Goal: Information Seeking & Learning: Compare options

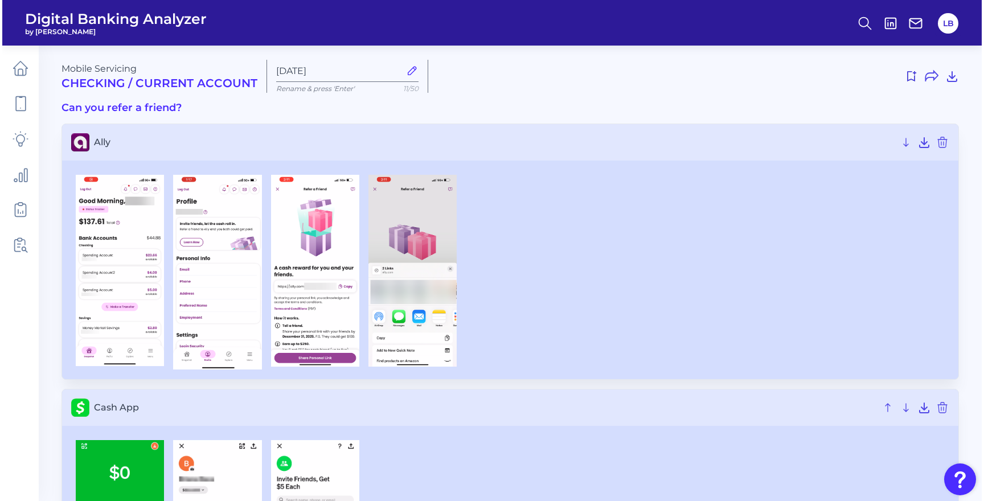
scroll to position [367, 0]
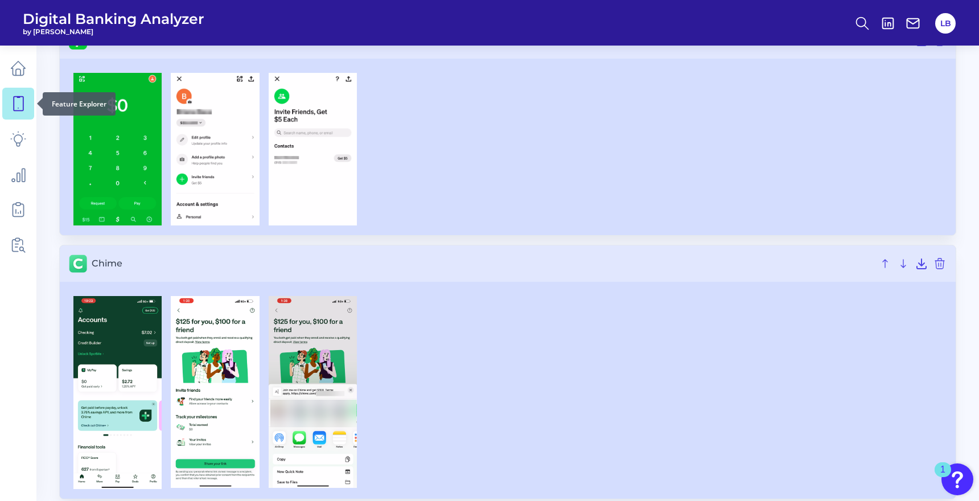
click at [11, 113] on link at bounding box center [18, 104] width 32 height 32
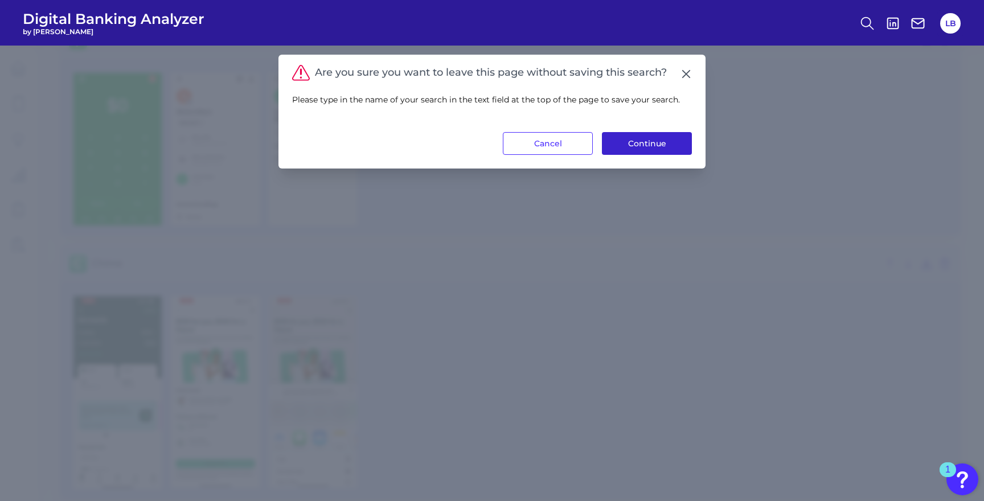
click at [666, 146] on button "Continue" at bounding box center [647, 143] width 90 height 23
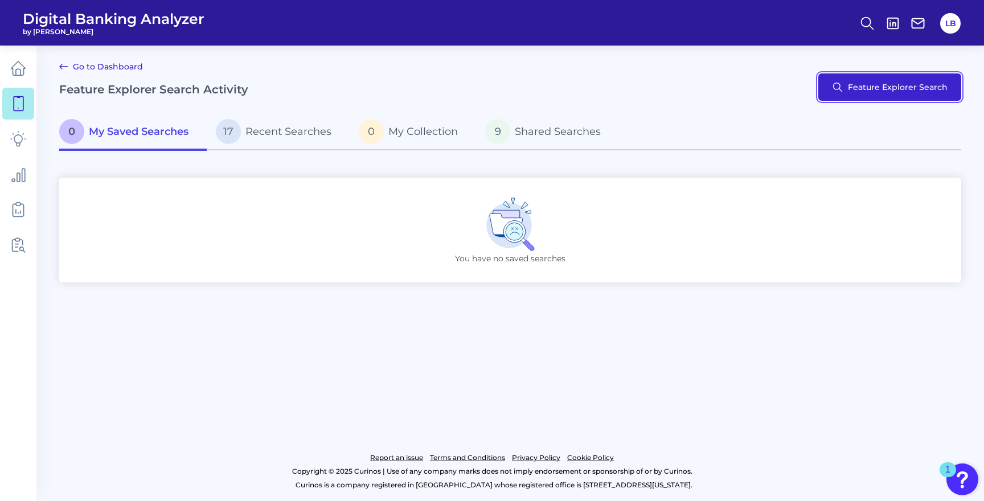
click at [894, 95] on button "Feature Explorer Search" at bounding box center [889, 86] width 143 height 27
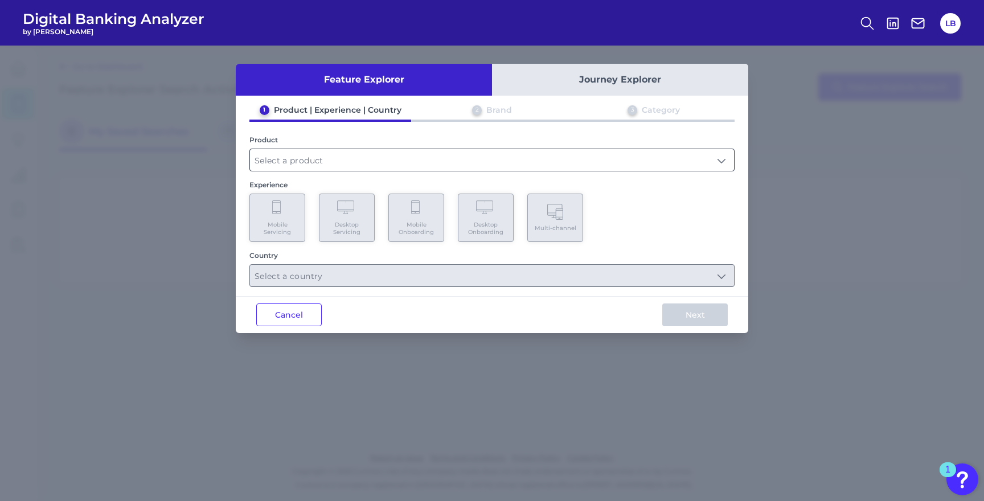
click at [301, 149] on input "text" at bounding box center [492, 160] width 484 height 22
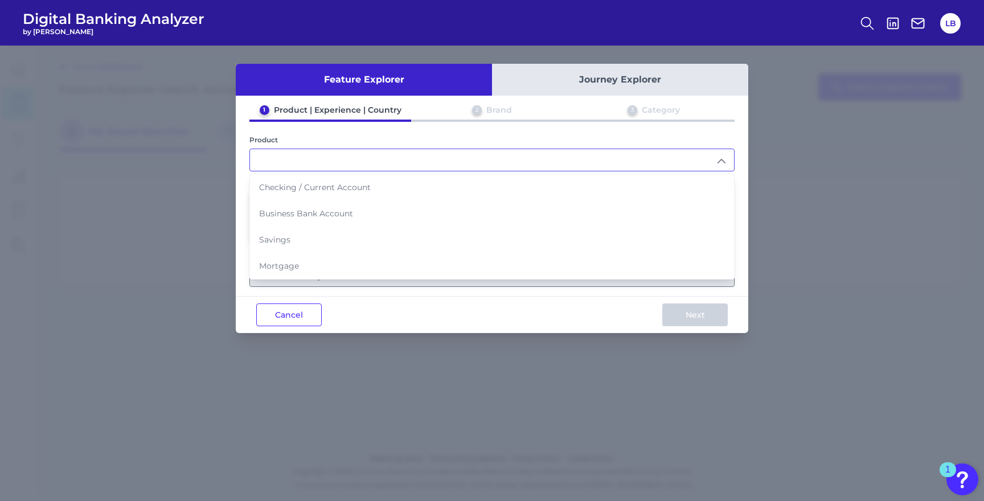
click at [297, 157] on input "text" at bounding box center [492, 160] width 484 height 22
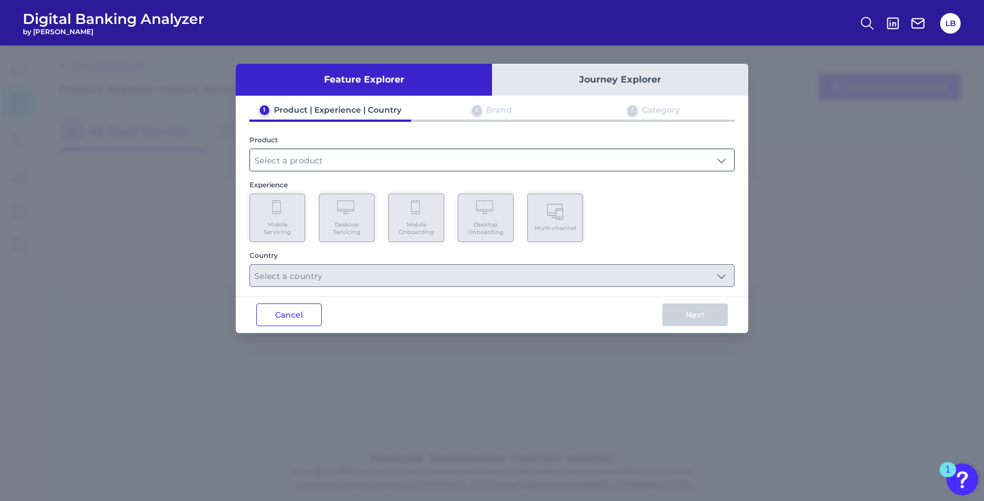
click at [297, 157] on input "text" at bounding box center [492, 160] width 484 height 22
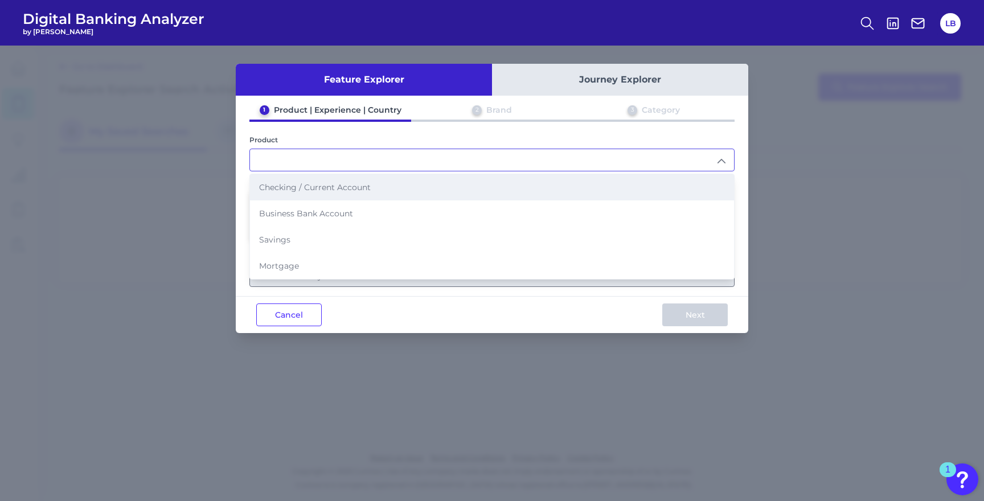
click at [303, 186] on span "Checking / Current Account" at bounding box center [315, 187] width 112 height 10
type input "Checking / Current Account"
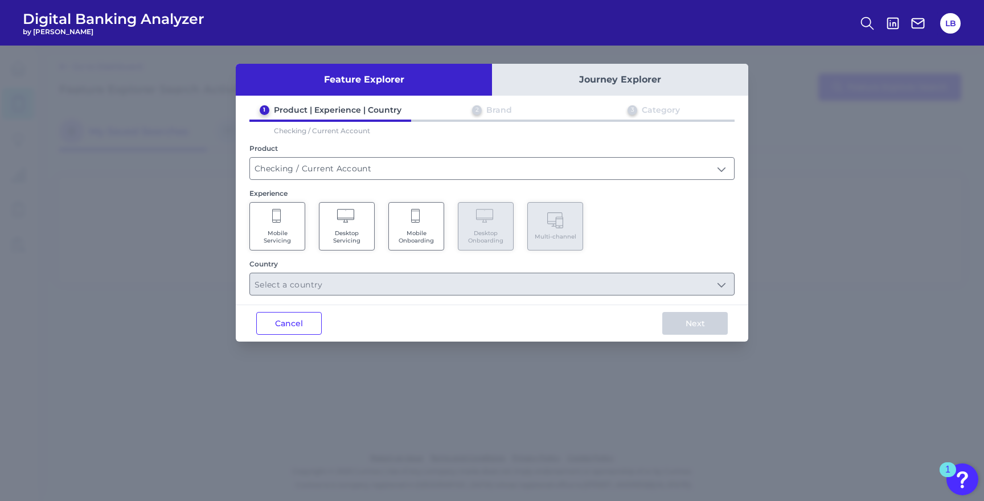
click at [292, 207] on Servicing "Mobile Servicing" at bounding box center [277, 226] width 56 height 48
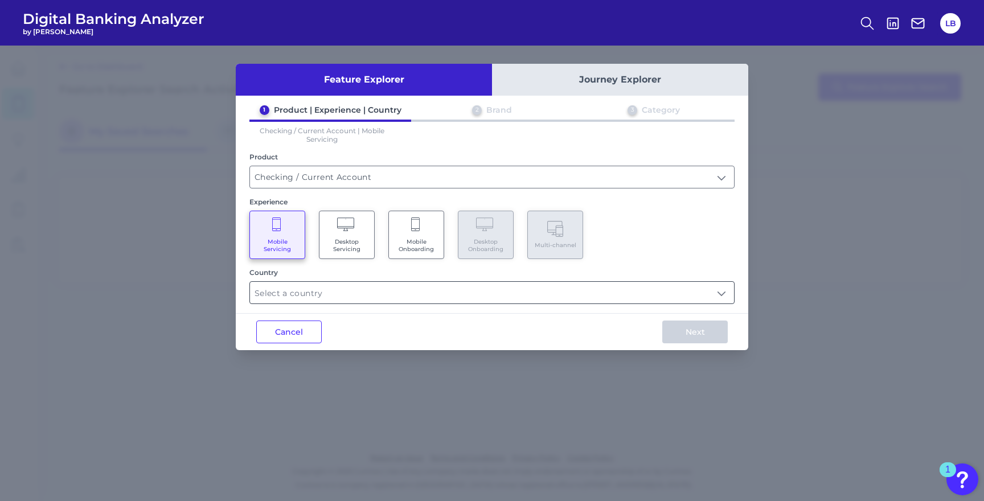
click at [321, 282] on input "text" at bounding box center [492, 293] width 484 height 22
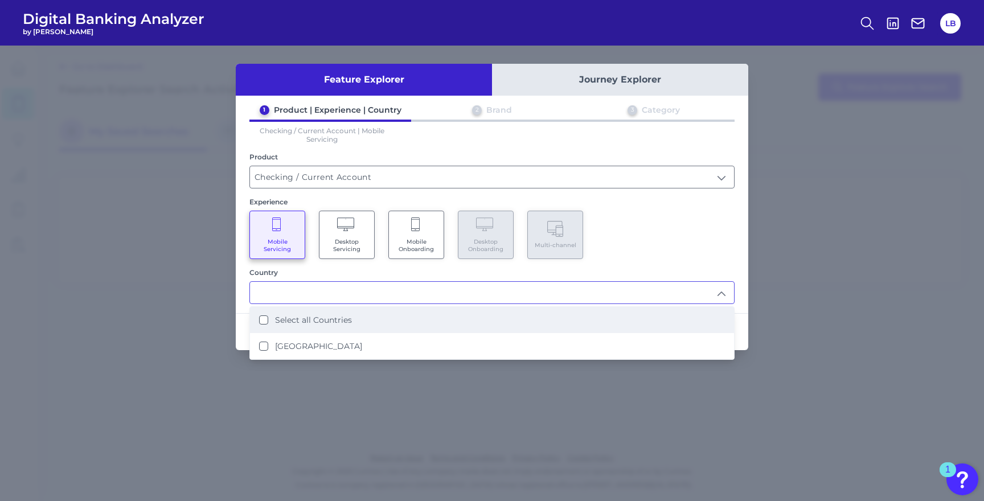
click at [313, 322] on label "Select all Countries" at bounding box center [313, 320] width 77 height 10
type input "Select all Countries"
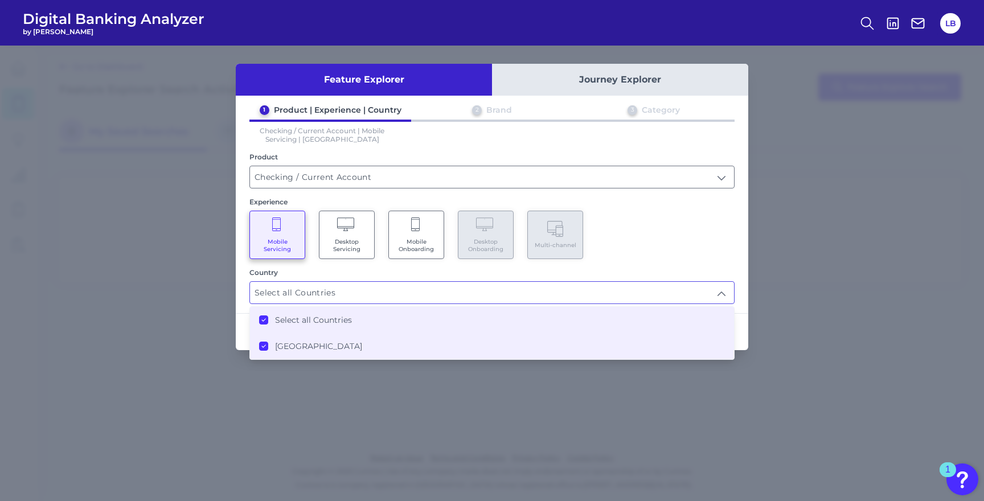
click at [741, 314] on div "Next" at bounding box center [695, 332] width 106 height 36
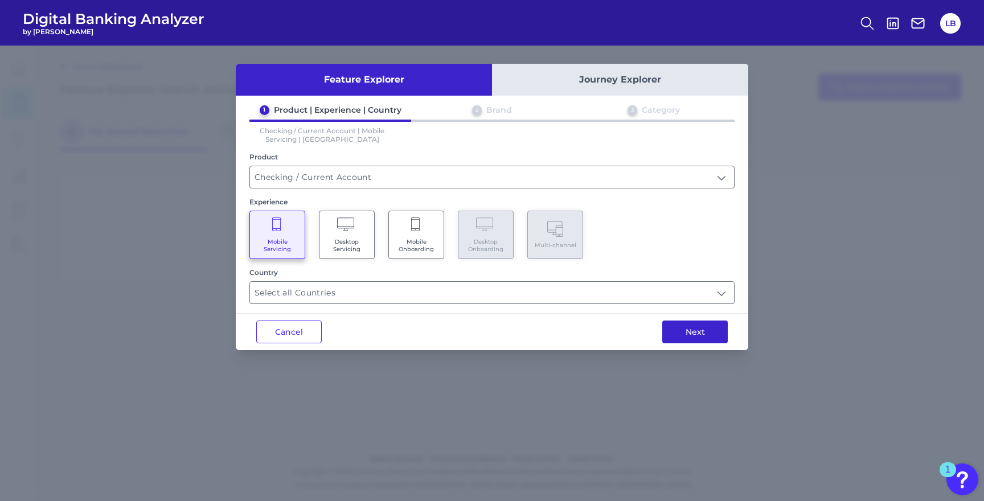
click at [717, 330] on button "Next" at bounding box center [694, 331] width 65 height 23
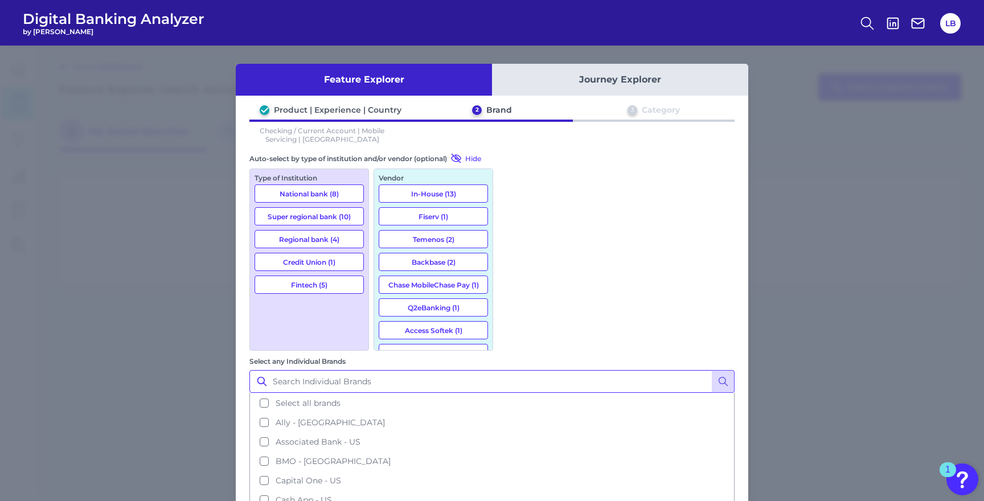
click at [575, 370] on input "Select any Individual Brands" at bounding box center [491, 381] width 485 height 23
click at [511, 393] on button "Select all brands" at bounding box center [491, 402] width 483 height 19
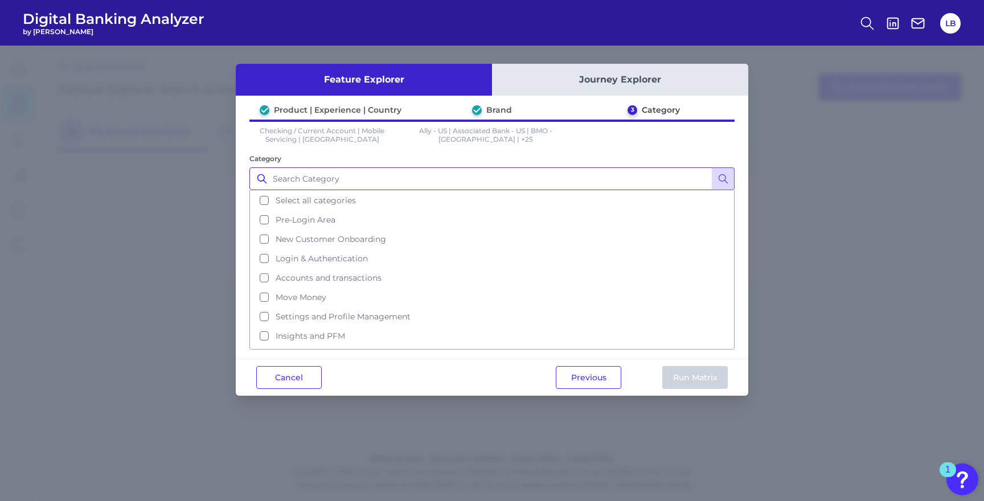
click at [339, 174] on input "Category" at bounding box center [491, 178] width 485 height 23
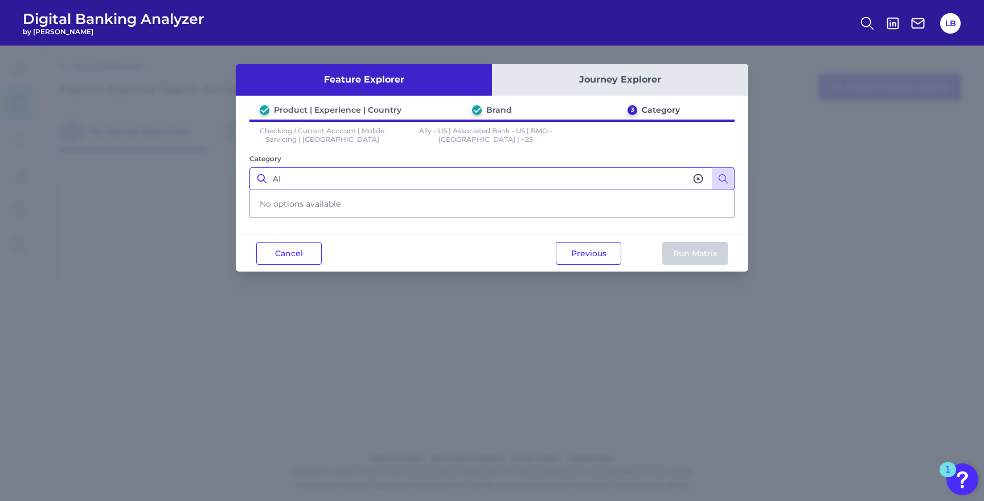
type input "A"
type input "chat"
click at [729, 180] on button at bounding box center [723, 178] width 23 height 23
click at [700, 179] on icon at bounding box center [697, 178] width 11 height 11
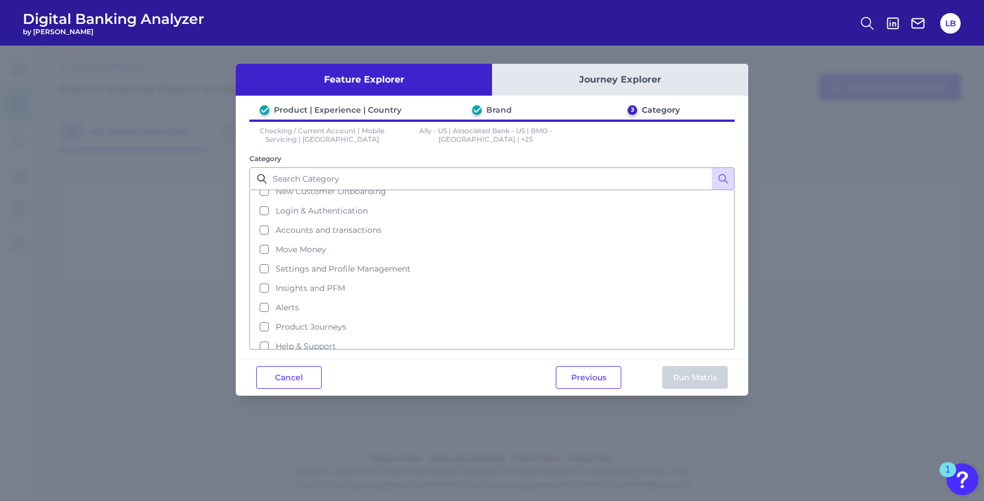
scroll to position [49, 0]
click at [300, 335] on button "Help & Support" at bounding box center [491, 344] width 483 height 19
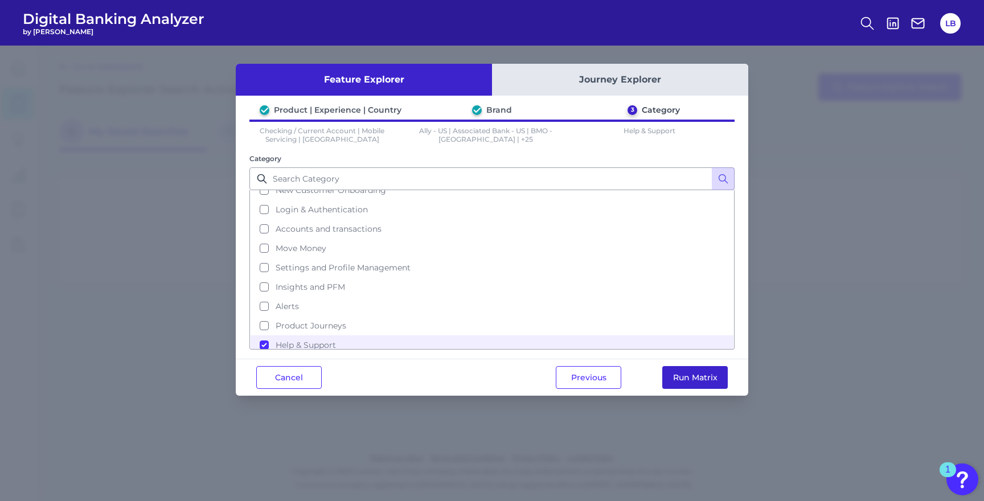
click at [684, 376] on button "Run Matrix" at bounding box center [694, 377] width 65 height 23
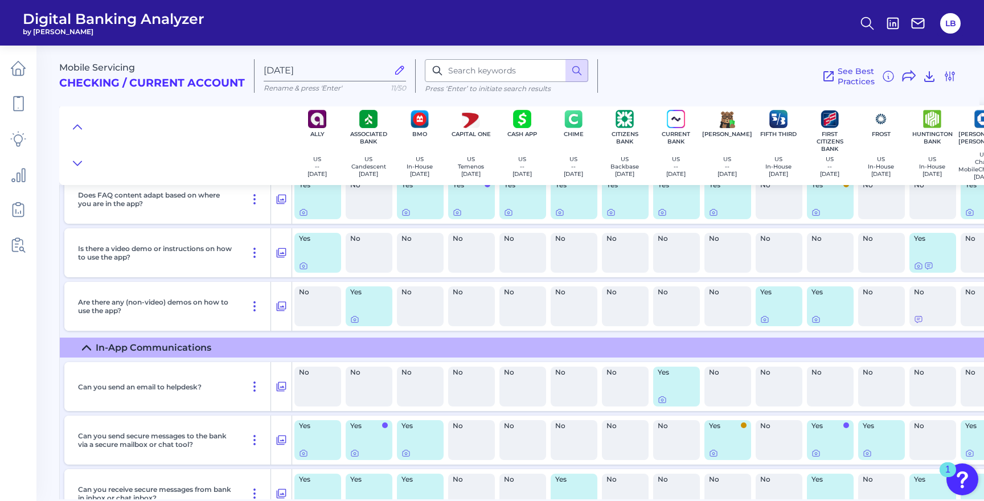
scroll to position [216, 0]
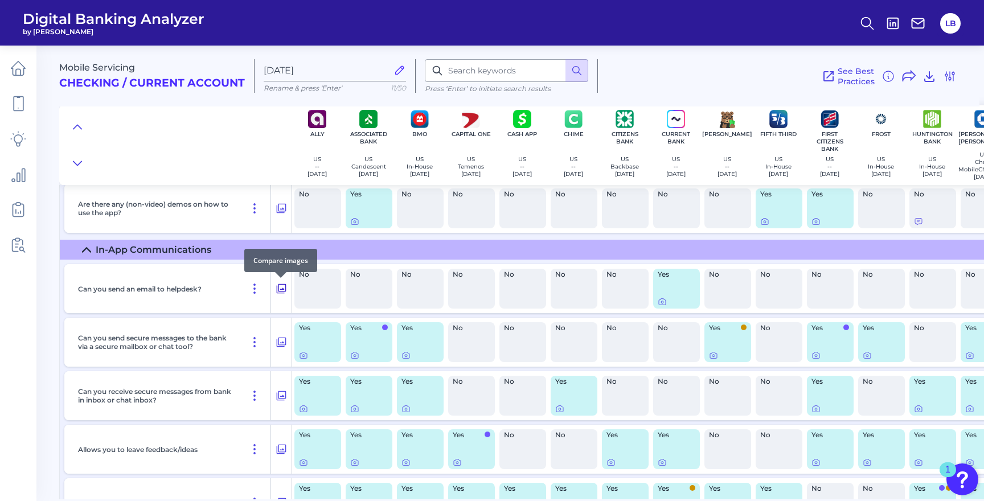
click at [279, 289] on icon at bounding box center [281, 289] width 11 height 14
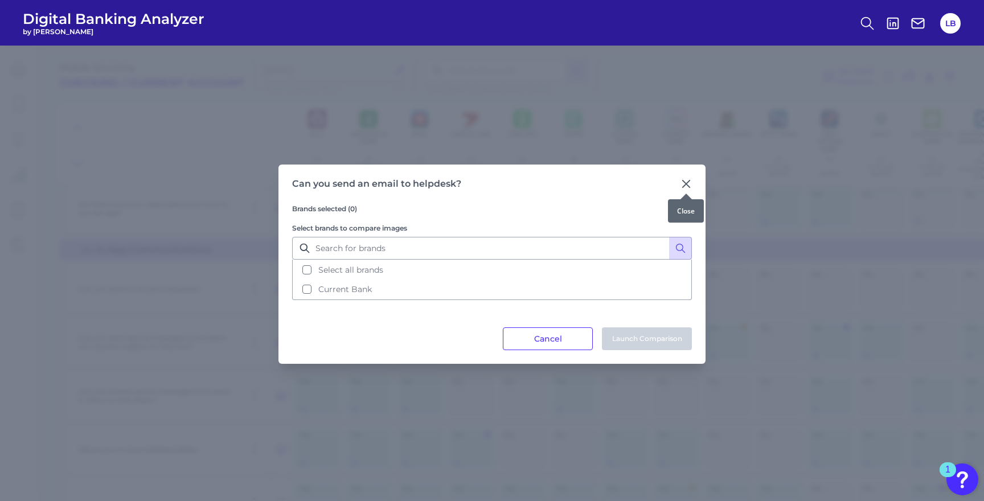
click at [683, 182] on icon at bounding box center [686, 183] width 7 height 7
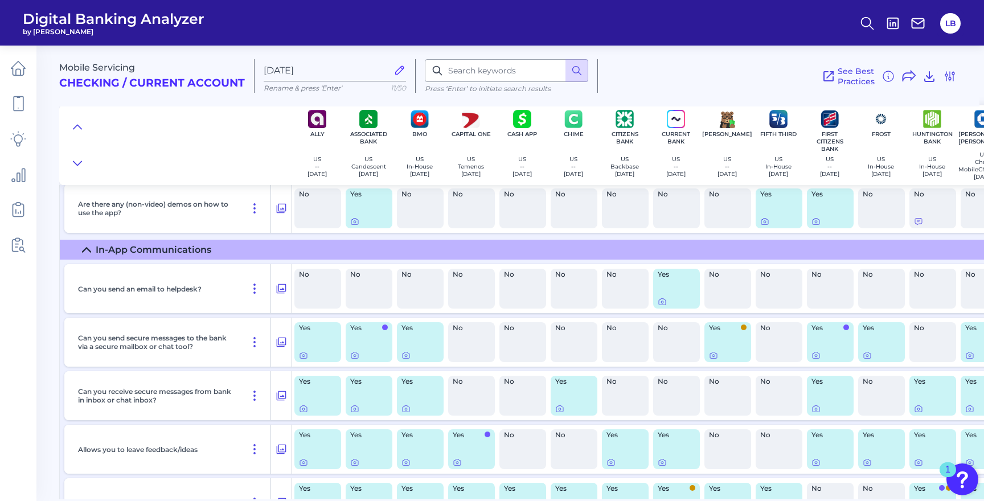
click at [675, 290] on div "Yes" at bounding box center [676, 289] width 47 height 40
click at [665, 302] on icon at bounding box center [661, 301] width 9 height 9
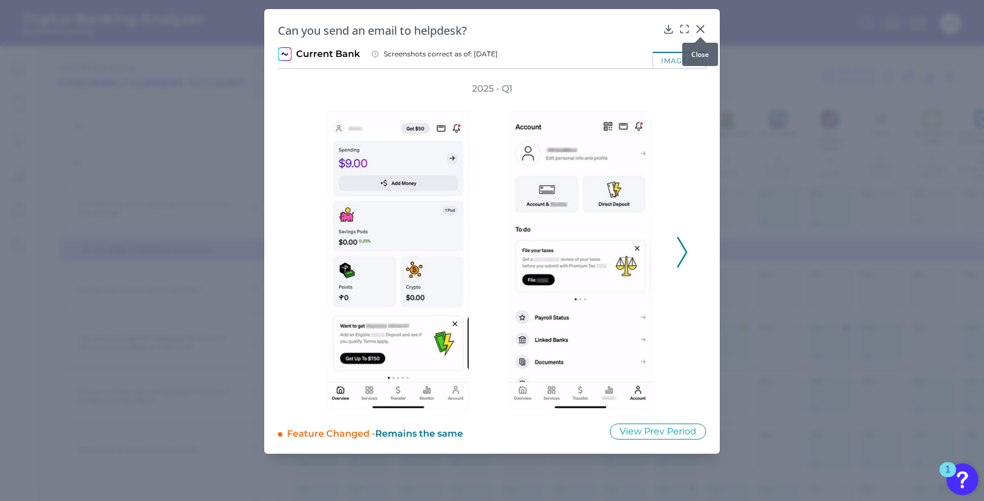
click at [697, 30] on icon at bounding box center [699, 28] width 11 height 11
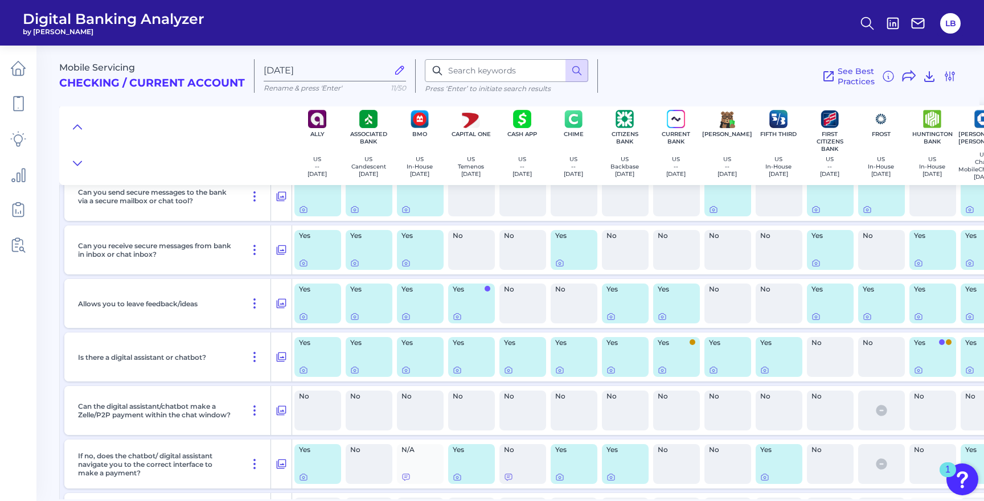
scroll to position [362, 0]
click at [287, 412] on button at bounding box center [281, 410] width 20 height 18
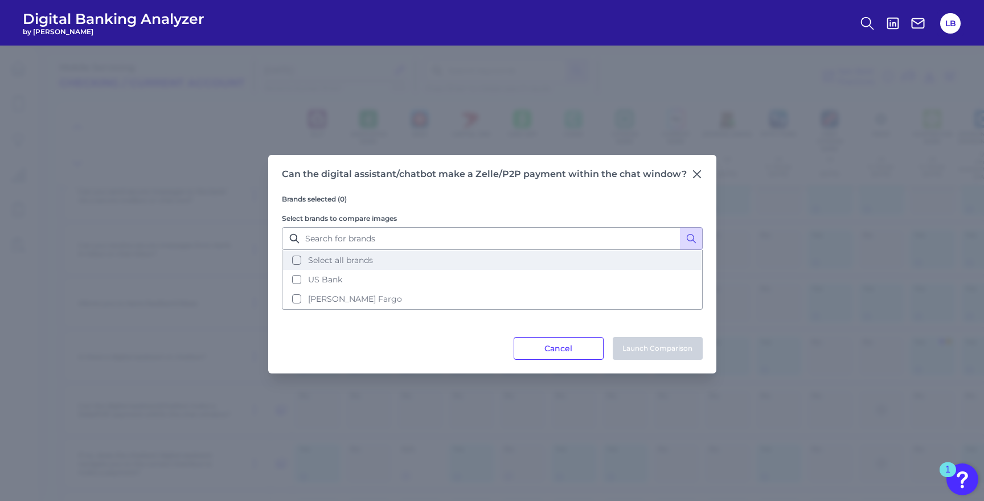
click at [413, 264] on button "Select all brands" at bounding box center [492, 259] width 418 height 19
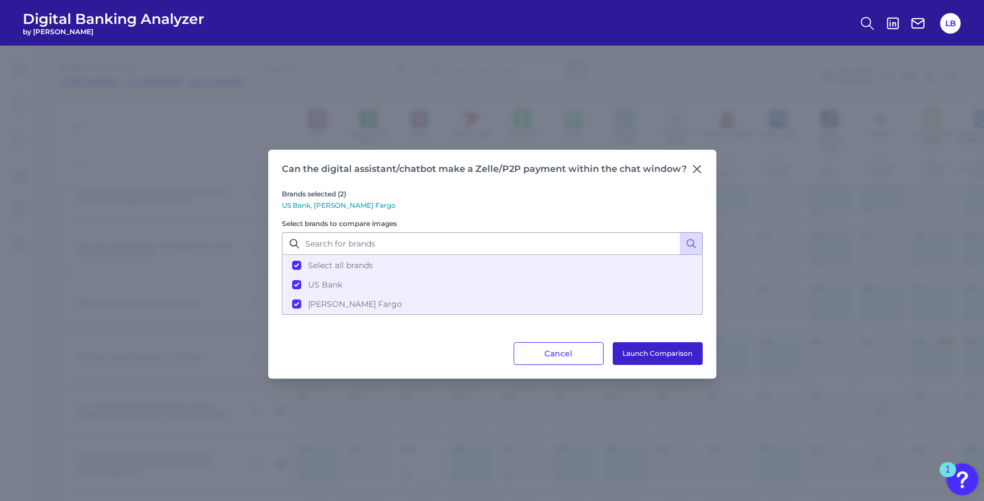
click at [632, 359] on button "Launch Comparison" at bounding box center [657, 353] width 90 height 23
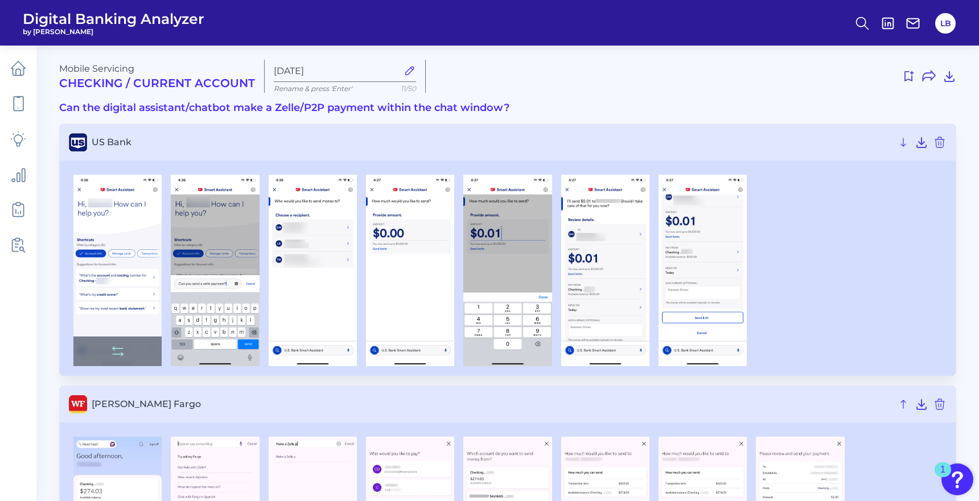
click at [144, 231] on img at bounding box center [117, 270] width 88 height 191
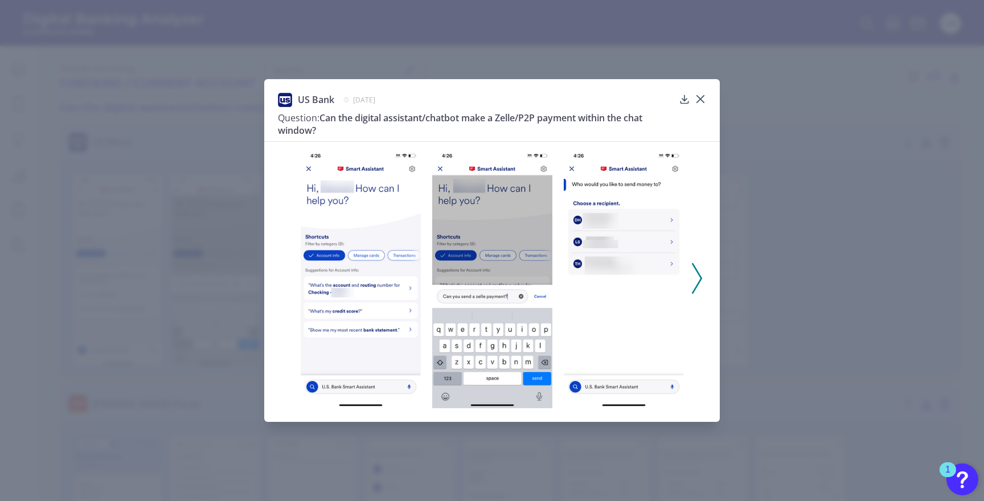
click at [696, 281] on icon at bounding box center [697, 278] width 10 height 31
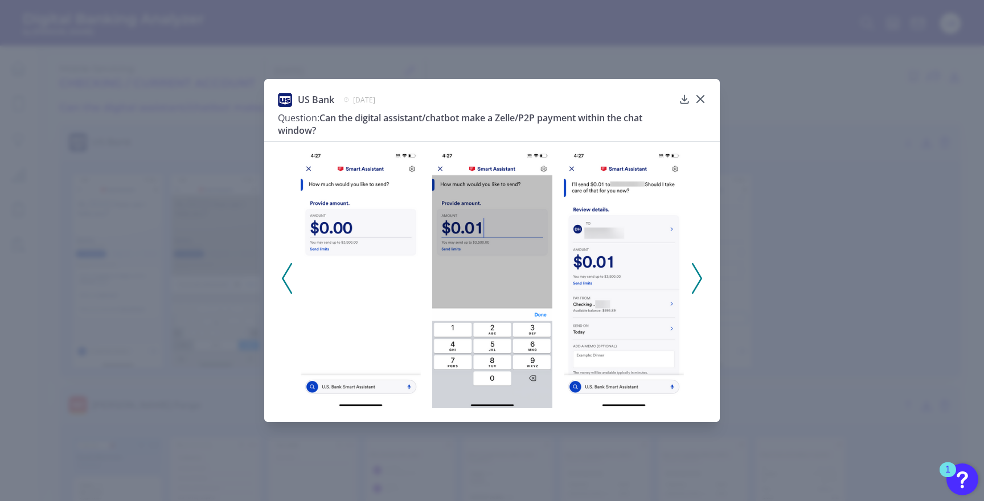
click at [708, 100] on div "US Bank [DATE] Question: Can the digital assistant/chatbot make a Zelle/P2P pay…" at bounding box center [491, 250] width 455 height 343
